Goal: Task Accomplishment & Management: Use online tool/utility

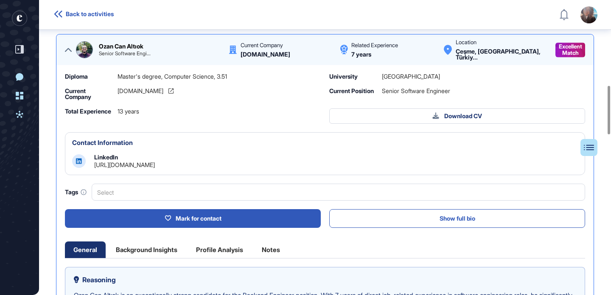
scroll to position [519, 0]
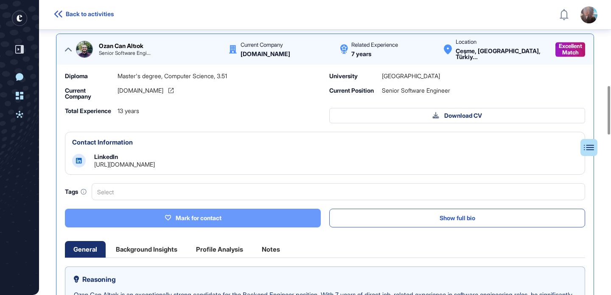
click at [149, 216] on button "Mark for contact" at bounding box center [193, 217] width 256 height 19
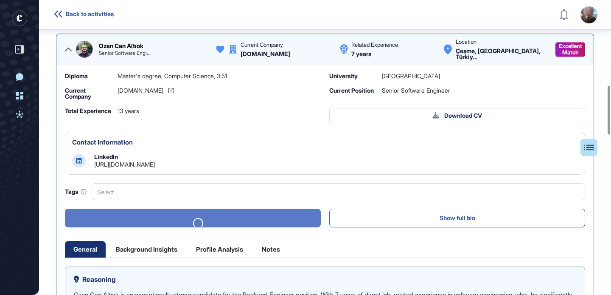
click at [65, 47] on icon at bounding box center [68, 49] width 7 height 7
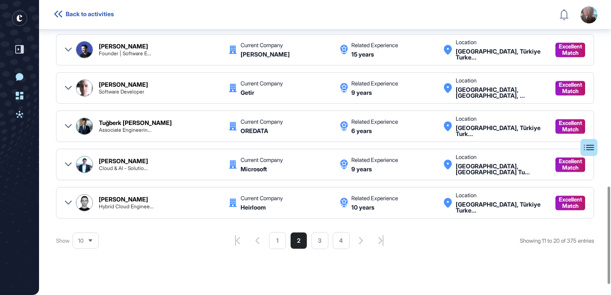
scroll to position [561, 0]
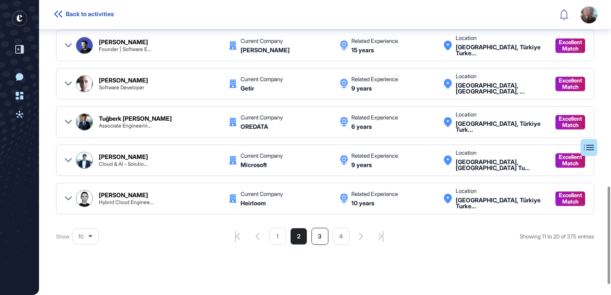
click at [313, 237] on li "3" at bounding box center [320, 235] width 17 height 17
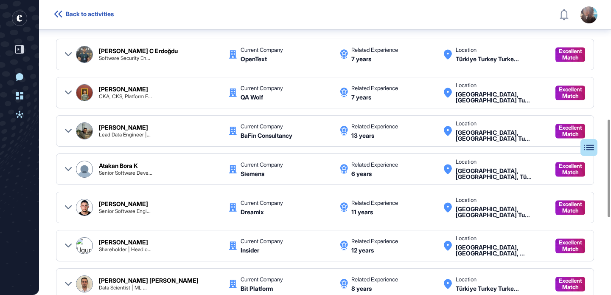
scroll to position [359, 0]
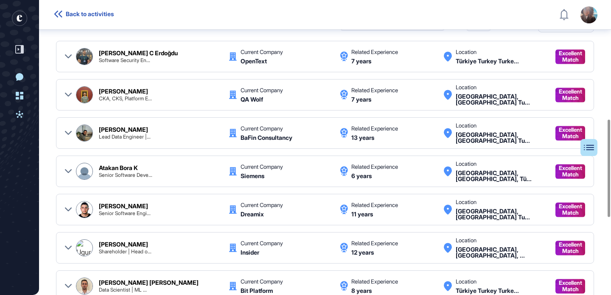
click at [70, 135] on icon at bounding box center [68, 132] width 7 height 7
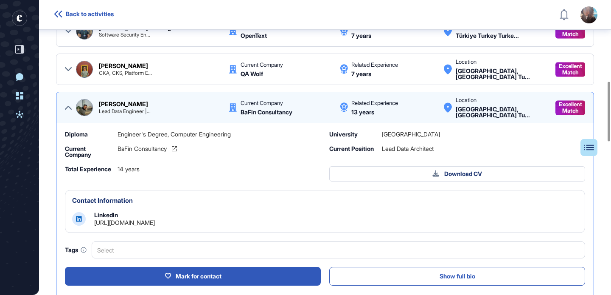
scroll to position [402, 0]
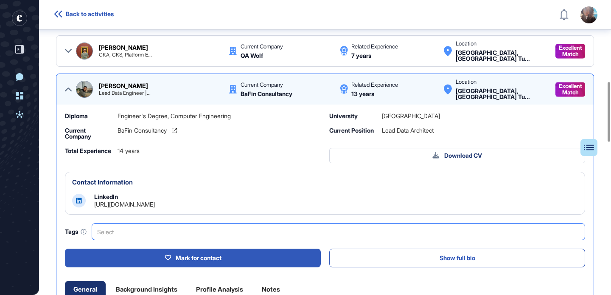
click at [151, 238] on div "Select" at bounding box center [339, 231] width 494 height 17
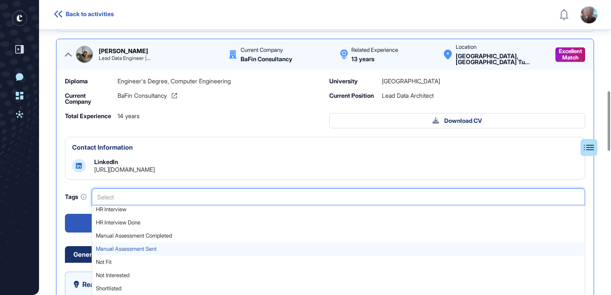
scroll to position [468, 0]
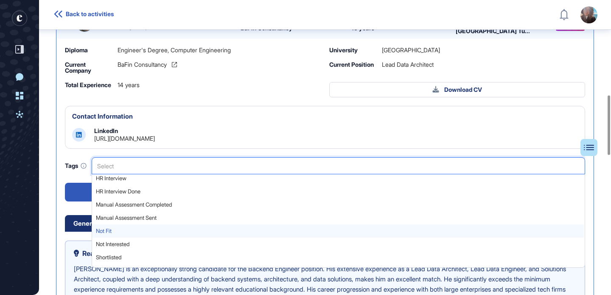
click at [107, 231] on span "Not Fit" at bounding box center [338, 230] width 484 height 6
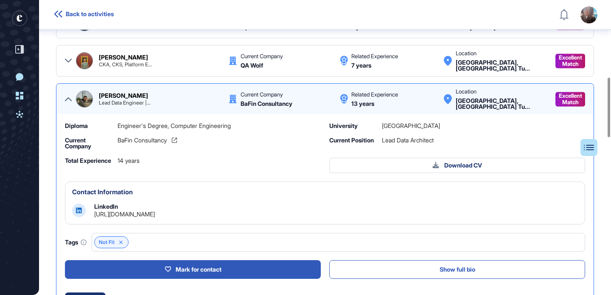
scroll to position [350, 0]
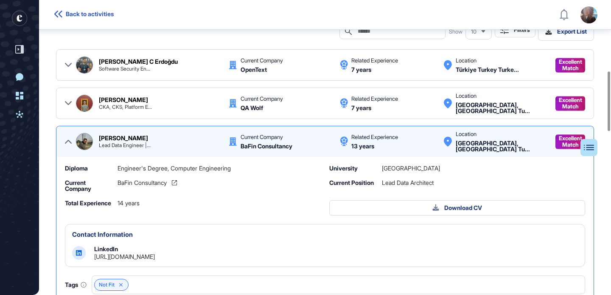
click at [67, 142] on icon at bounding box center [68, 141] width 7 height 7
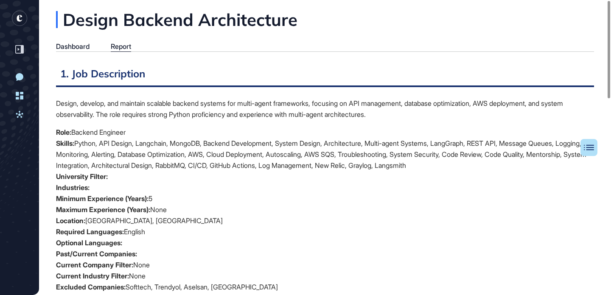
scroll to position [0, 0]
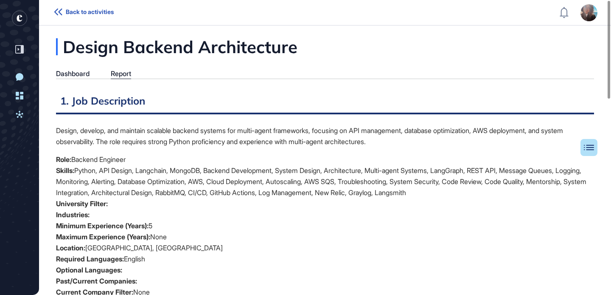
click at [69, 72] on div "Dashboard" at bounding box center [73, 74] width 34 height 8
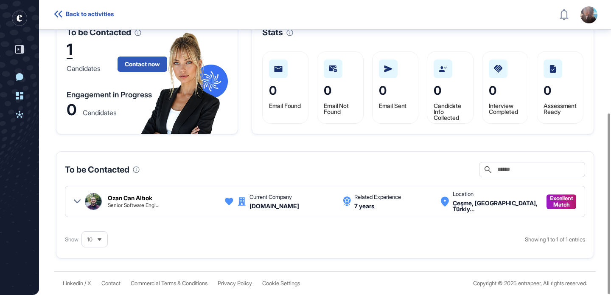
scroll to position [168, 0]
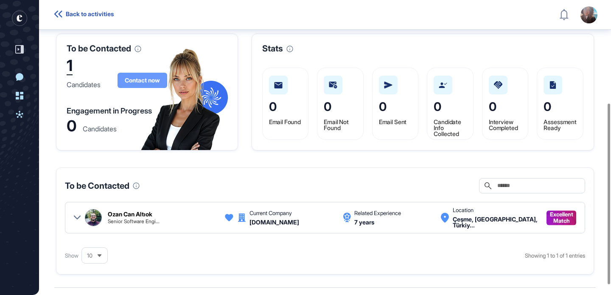
click at [143, 81] on span "Contact now" at bounding box center [142, 80] width 35 height 6
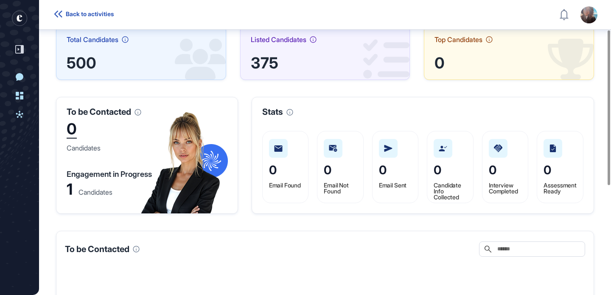
scroll to position [0, 0]
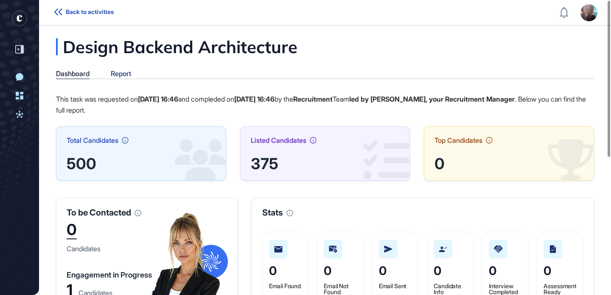
click at [122, 76] on div "Report" at bounding box center [121, 74] width 20 height 8
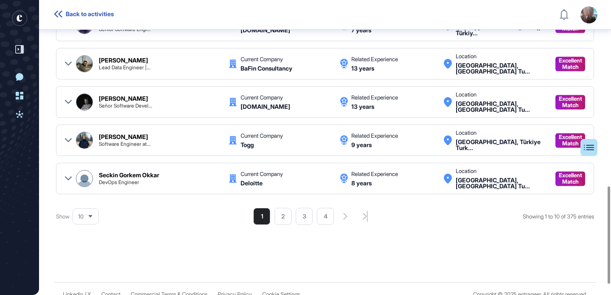
scroll to position [592, 0]
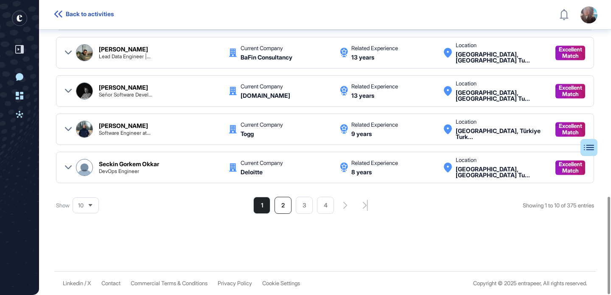
click at [277, 208] on li "2" at bounding box center [283, 205] width 17 height 17
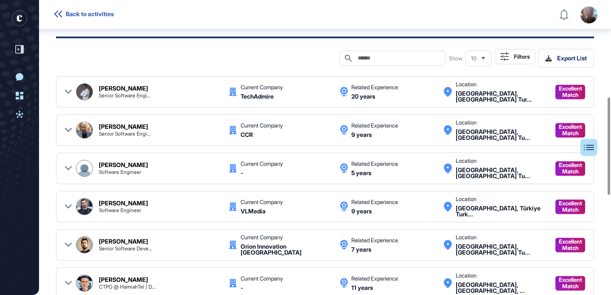
scroll to position [280, 0]
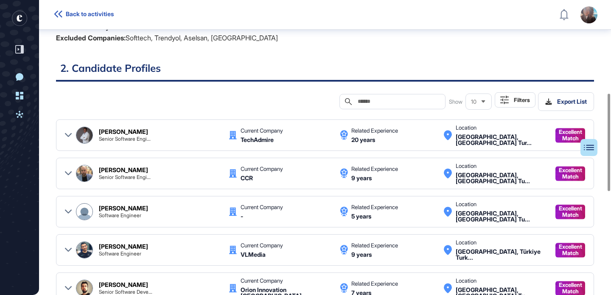
click at [416, 100] on input "text" at bounding box center [398, 101] width 83 height 7
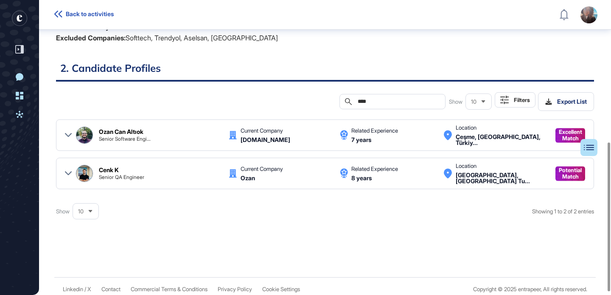
type input "****"
click at [71, 133] on icon at bounding box center [68, 135] width 7 height 4
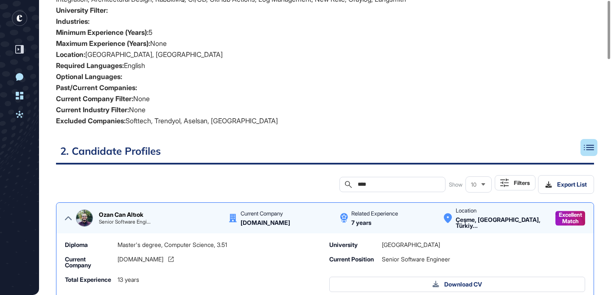
scroll to position [0, 0]
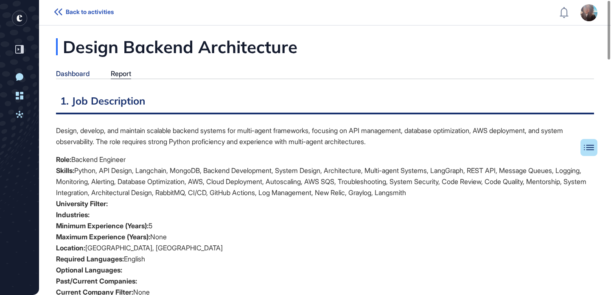
click at [87, 76] on div "Dashboard" at bounding box center [73, 74] width 34 height 8
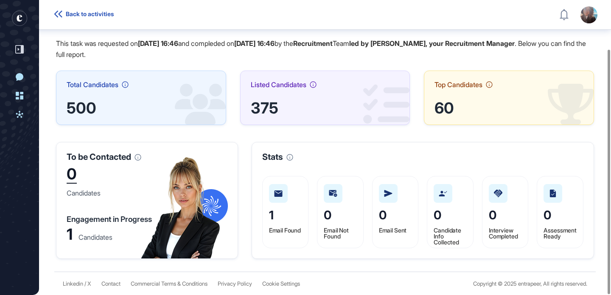
scroll to position [60, 0]
click at [91, 237] on div "Candidates" at bounding box center [96, 236] width 34 height 7
click at [87, 222] on div "Engagement in Progress" at bounding box center [109, 219] width 85 height 8
click at [275, 191] on img at bounding box center [278, 193] width 8 height 6
click at [317, 208] on div "1 Email Found" at bounding box center [340, 211] width 47 height 72
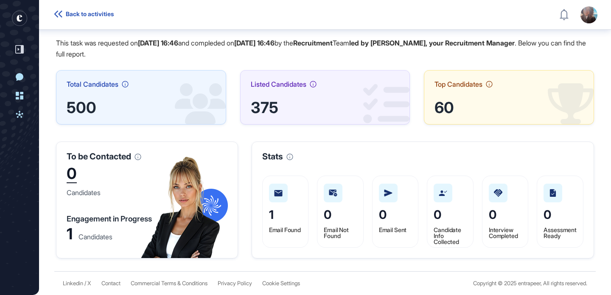
click at [71, 237] on div "1" at bounding box center [70, 233] width 6 height 12
click at [0, 0] on div at bounding box center [0, 0] width 0 height 0
click at [67, 233] on div "1" at bounding box center [70, 233] width 6 height 12
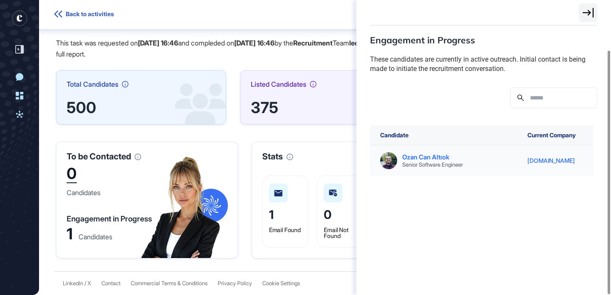
click at [418, 154] on div "Ozan Can Altıok" at bounding box center [432, 157] width 61 height 6
click at [417, 157] on div "Ozan Can Altıok" at bounding box center [432, 157] width 61 height 6
click at [586, 19] on div at bounding box center [588, 12] width 19 height 19
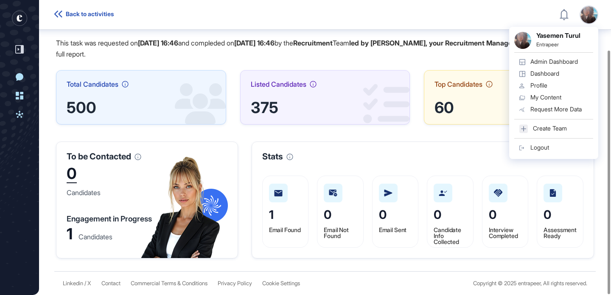
click at [372, 197] on div "0 Email Not Found" at bounding box center [395, 211] width 47 height 72
click at [279, 196] on div at bounding box center [278, 192] width 19 height 19
click at [271, 214] on span "1" at bounding box center [271, 214] width 5 height 14
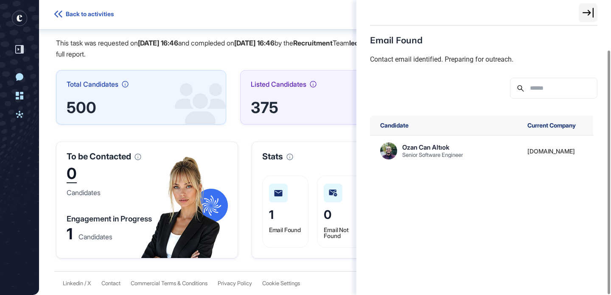
click at [586, 22] on div at bounding box center [484, 12] width 255 height 25
click at [586, 17] on icon at bounding box center [588, 13] width 11 height 10
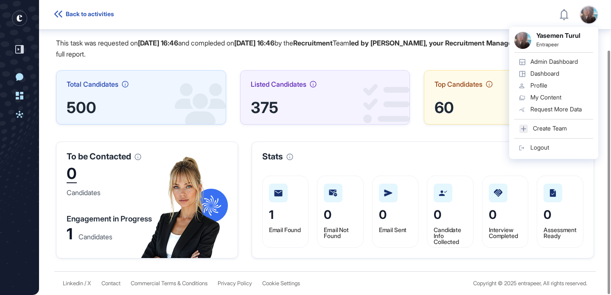
click at [365, 153] on div "Stats" at bounding box center [422, 156] width 321 height 8
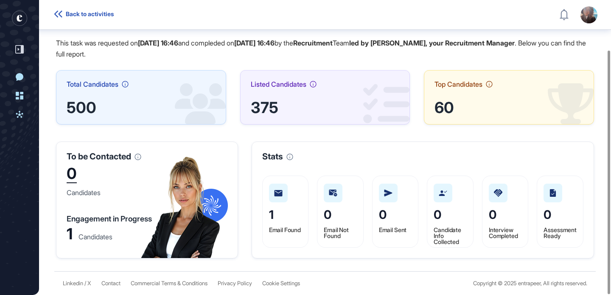
click at [523, 18] on header "Back to activities Admin Dashboard Dashboard Profile My Content Request More Da…" at bounding box center [305, 14] width 611 height 25
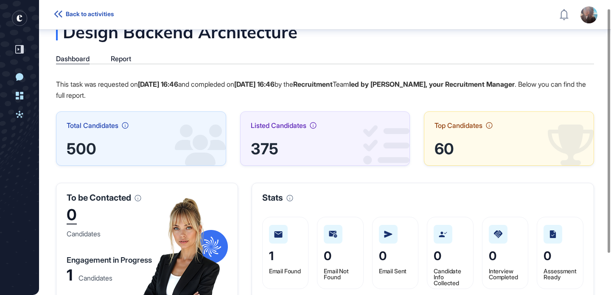
scroll to position [0, 0]
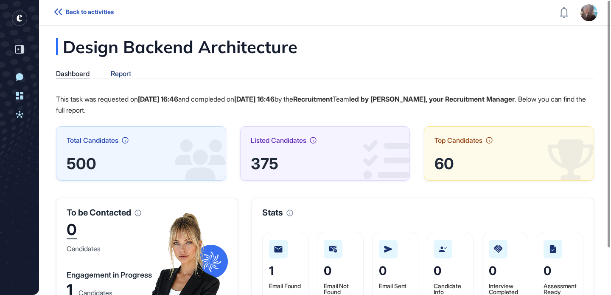
click at [119, 72] on div "Report" at bounding box center [121, 74] width 20 height 8
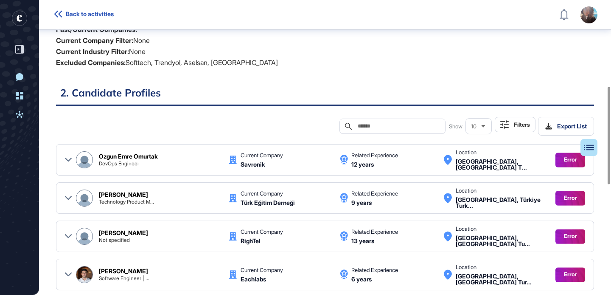
scroll to position [404, 0]
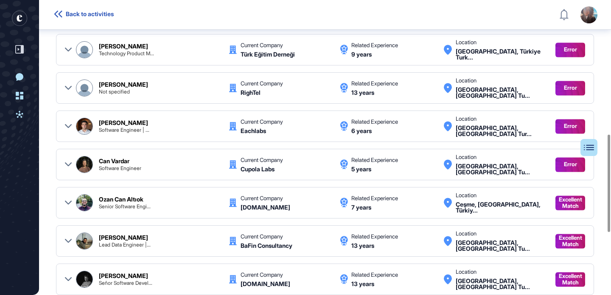
click at [70, 164] on icon at bounding box center [68, 164] width 7 height 7
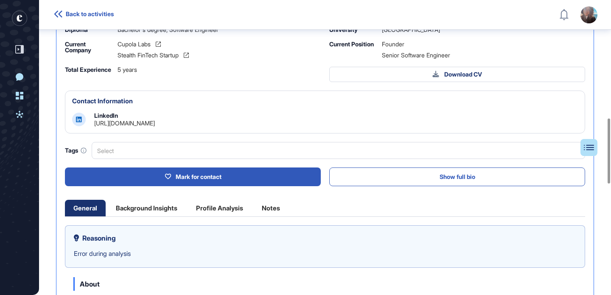
scroll to position [615, 0]
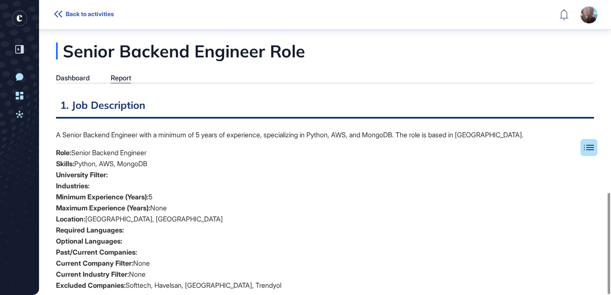
scroll to position [4, 0]
